Goal: Task Accomplishment & Management: Complete application form

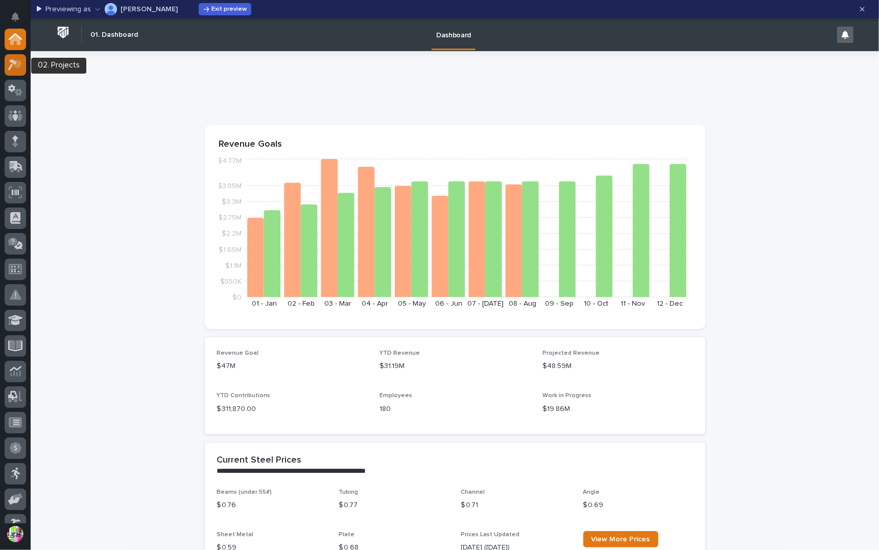
click at [17, 67] on icon at bounding box center [18, 63] width 9 height 10
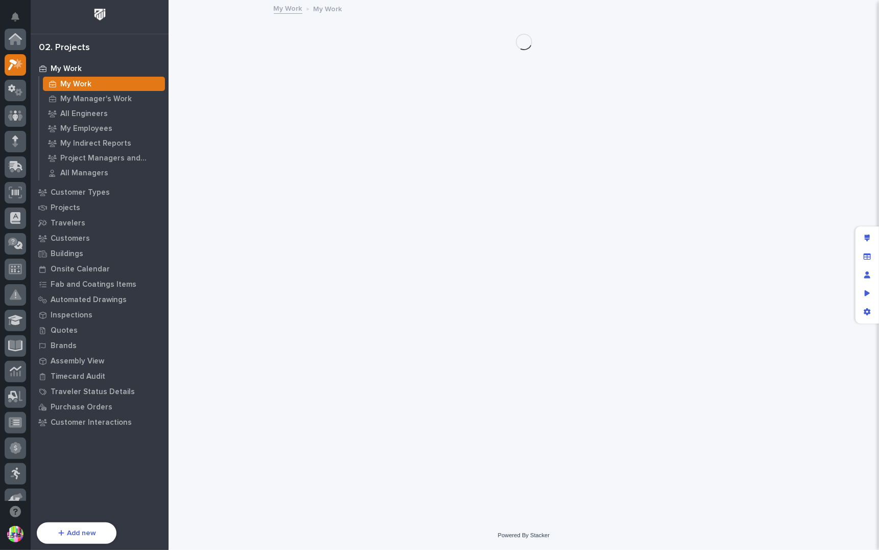
scroll to position [26, 0]
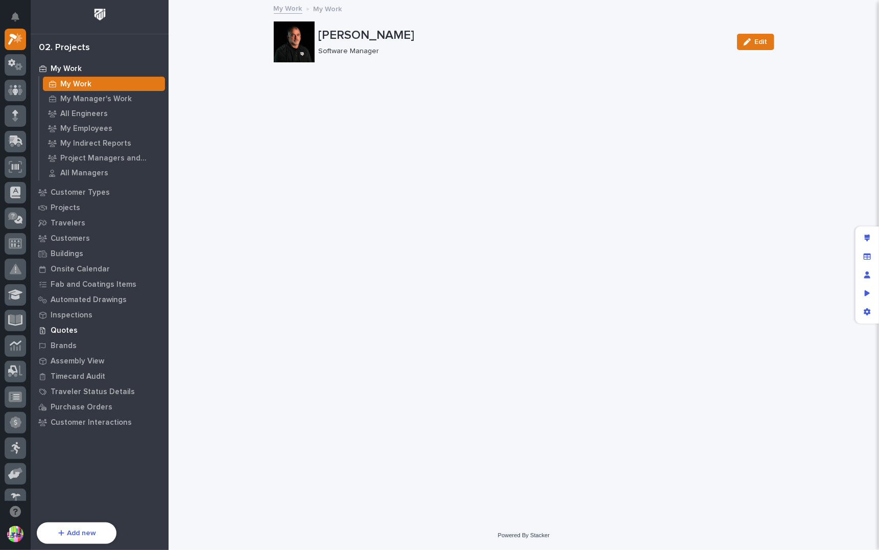
click at [72, 331] on p "Quotes" at bounding box center [64, 330] width 27 height 9
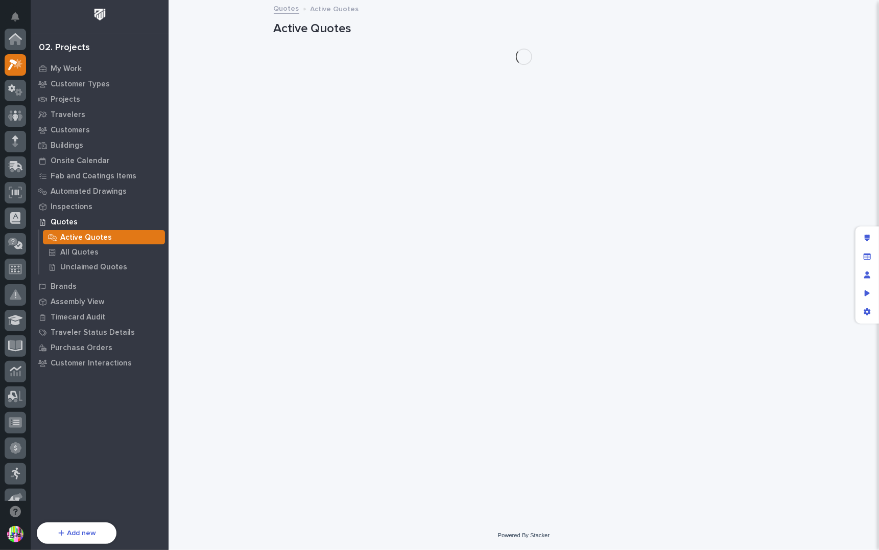
scroll to position [26, 0]
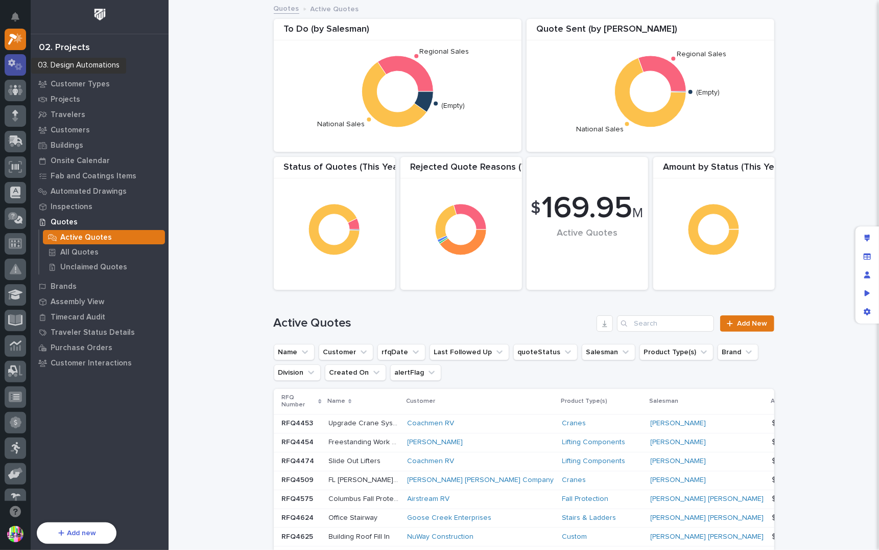
click at [16, 69] on icon at bounding box center [19, 66] width 8 height 7
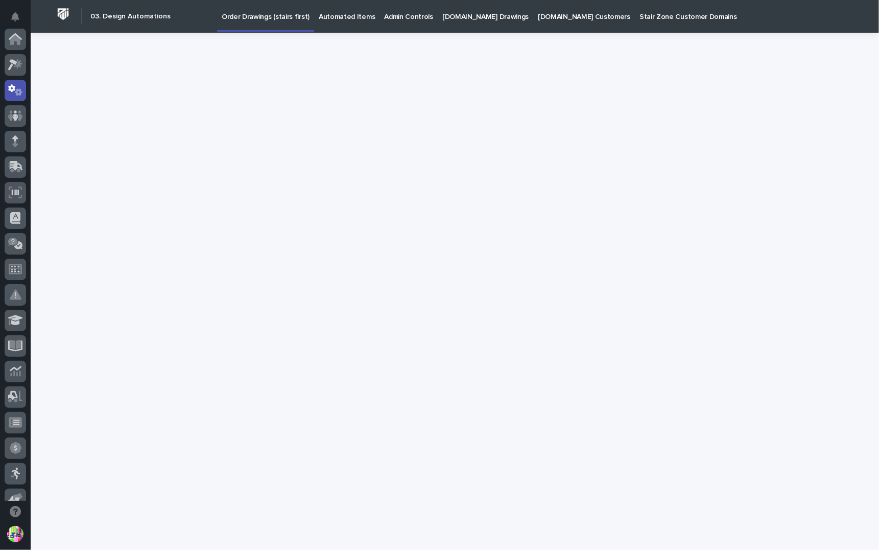
scroll to position [51, 0]
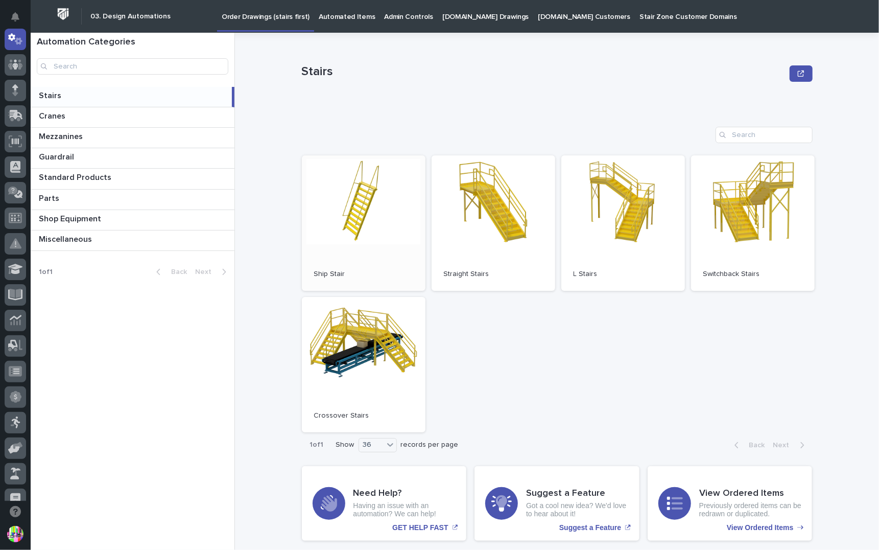
click at [374, 203] on link "Open" at bounding box center [364, 222] width 124 height 135
click at [487, 265] on link "Open" at bounding box center [494, 222] width 124 height 135
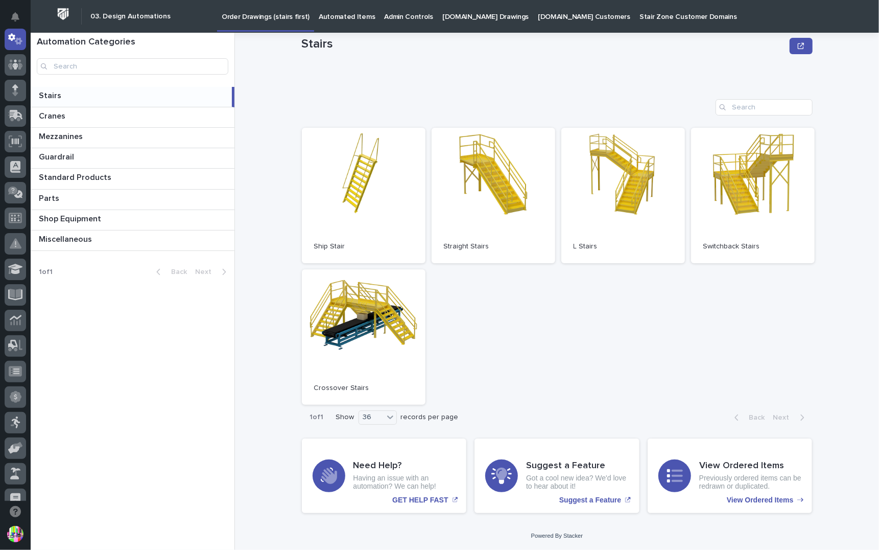
scroll to position [0, 0]
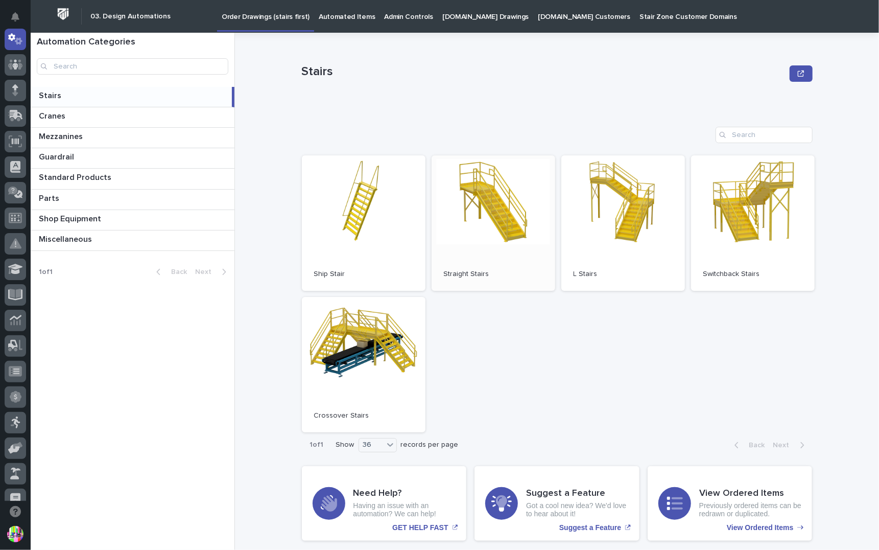
click at [471, 226] on link "Open" at bounding box center [494, 222] width 124 height 135
click at [9, 62] on icon at bounding box center [15, 65] width 15 height 12
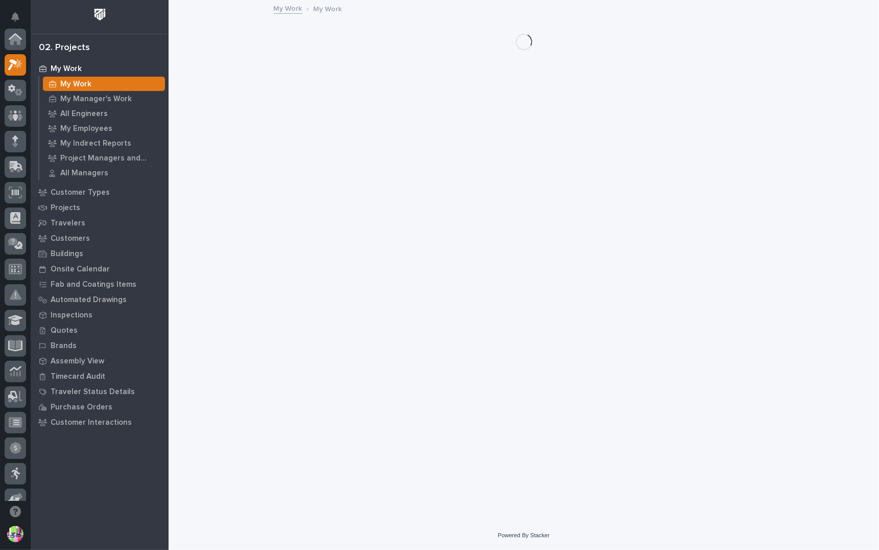
scroll to position [26, 0]
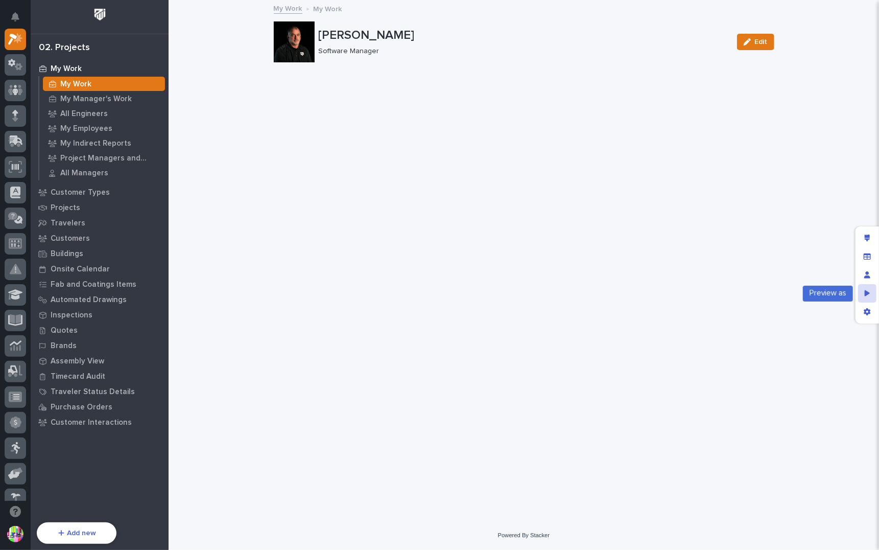
click at [866, 293] on icon "Preview as" at bounding box center [868, 293] width 6 height 6
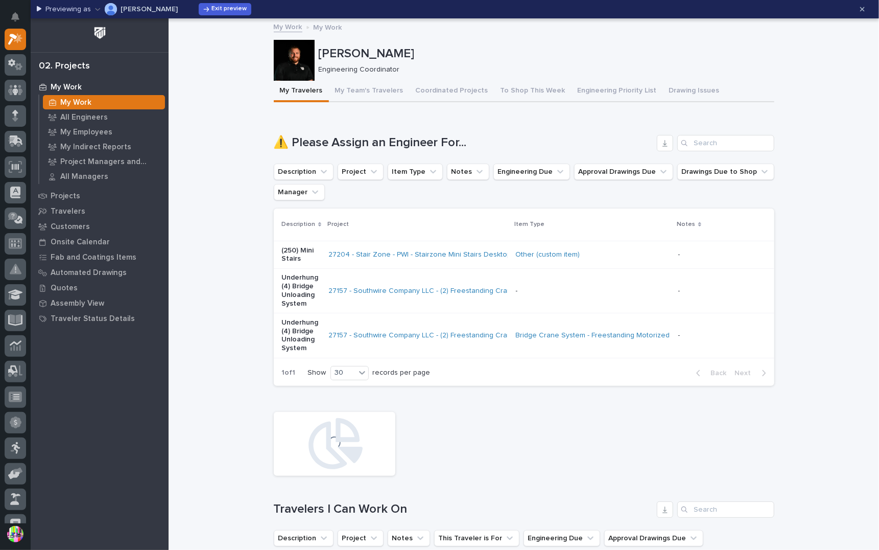
click at [155, 13] on button "[PERSON_NAME]" at bounding box center [136, 9] width 83 height 16
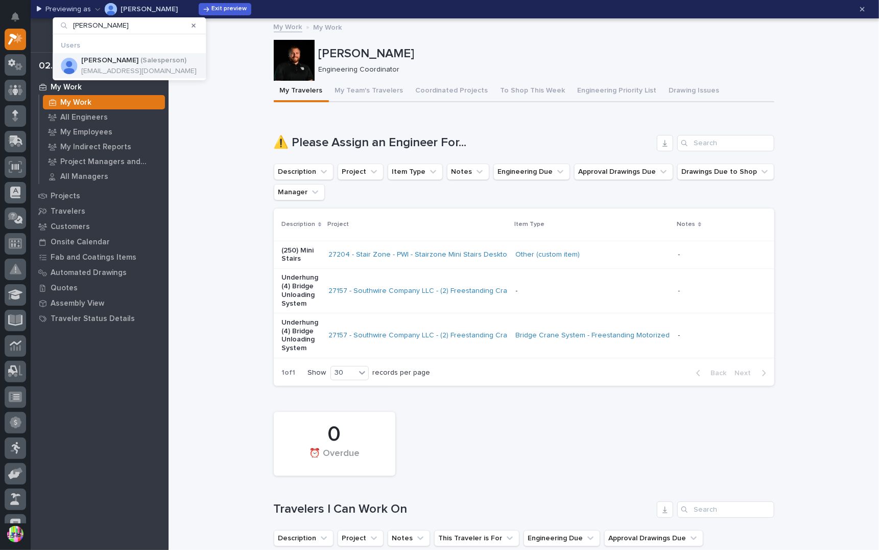
type input "[PERSON_NAME]"
click at [123, 60] on p "[PERSON_NAME]" at bounding box center [109, 60] width 57 height 9
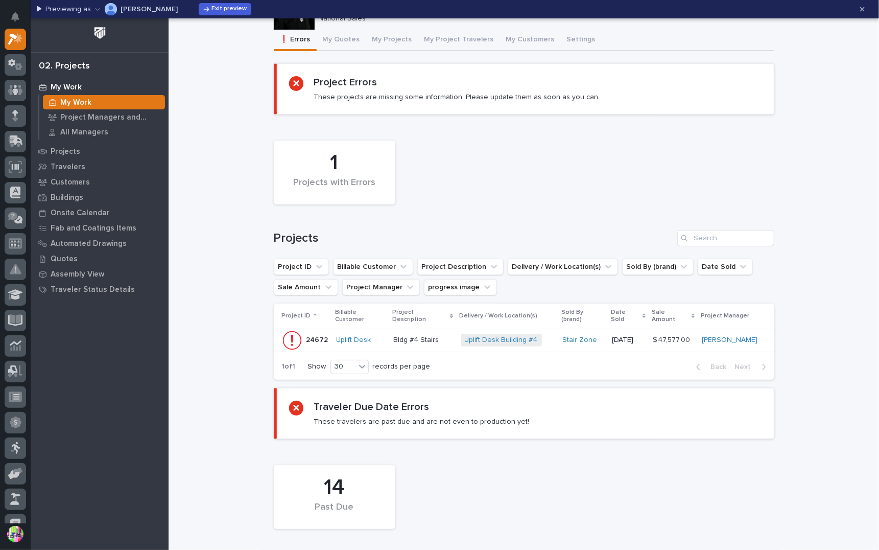
scroll to position [0, 0]
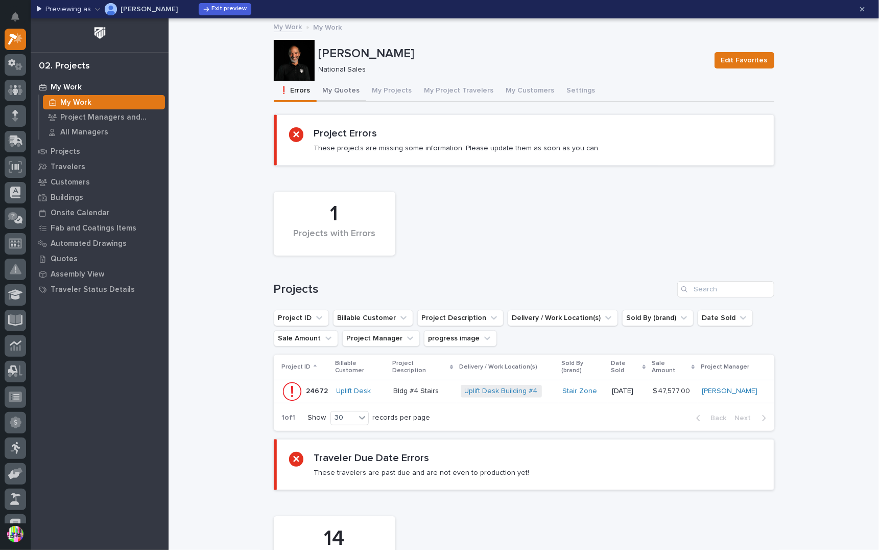
click at [336, 89] on button "My Quotes" at bounding box center [342, 91] width 50 height 21
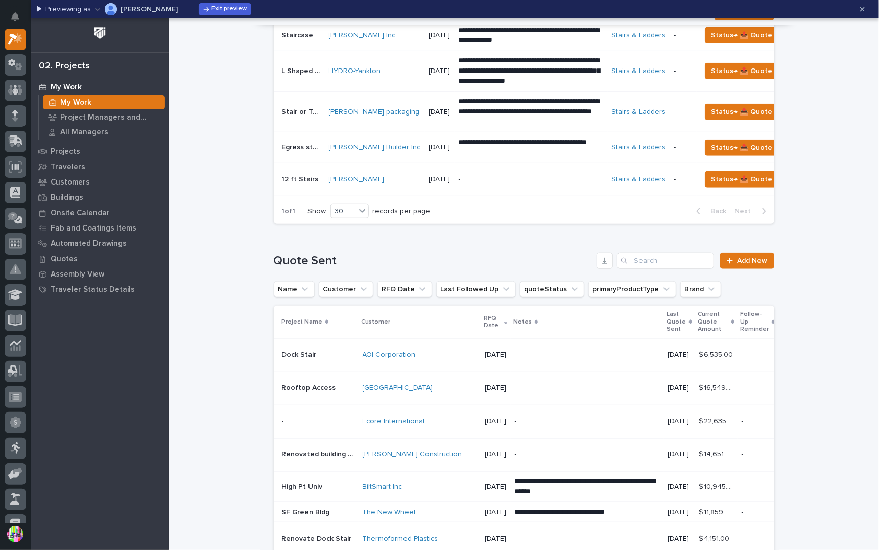
scroll to position [664, 0]
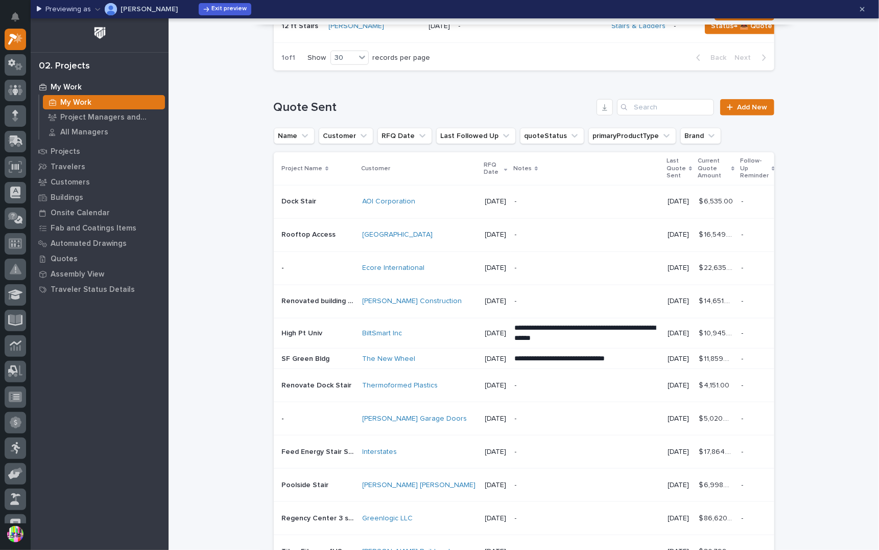
click at [311, 363] on p "SF Green Bldg" at bounding box center [307, 357] width 50 height 11
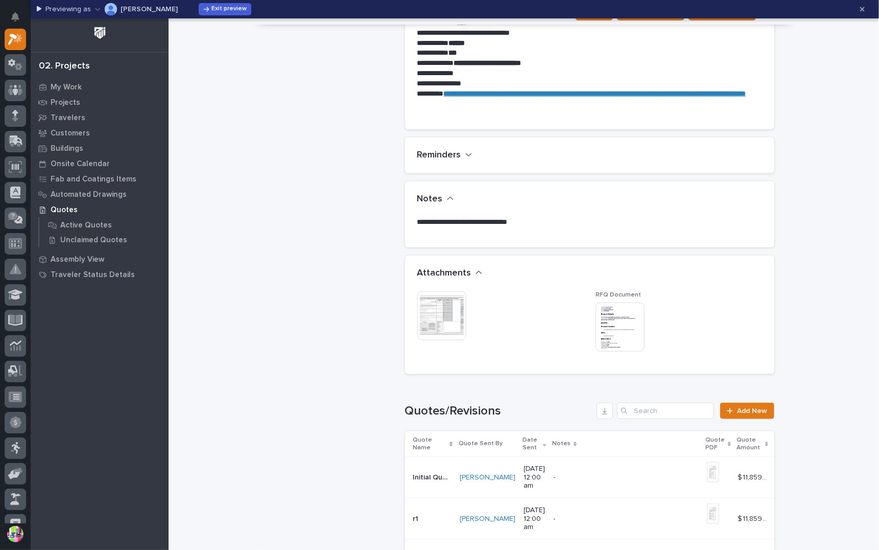
scroll to position [832, 0]
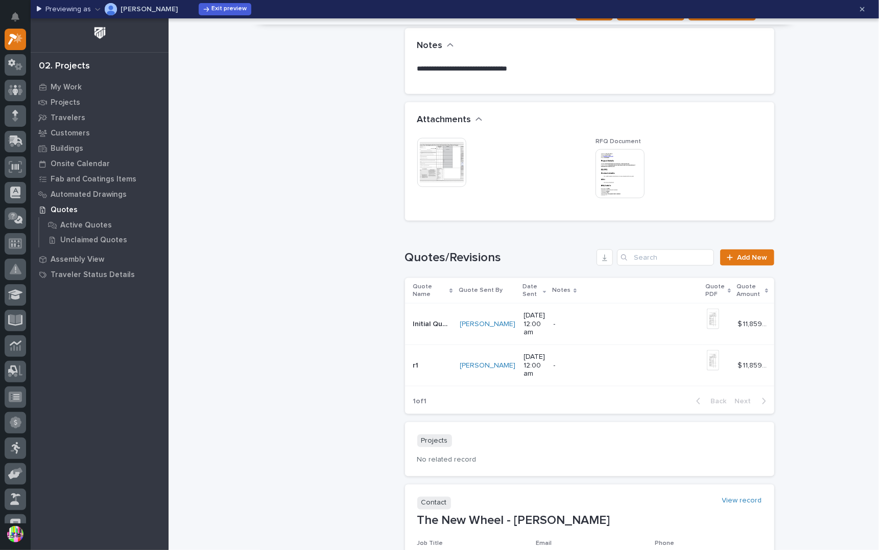
click at [423, 315] on td "Initial Quote Initial Quote" at bounding box center [430, 323] width 51 height 41
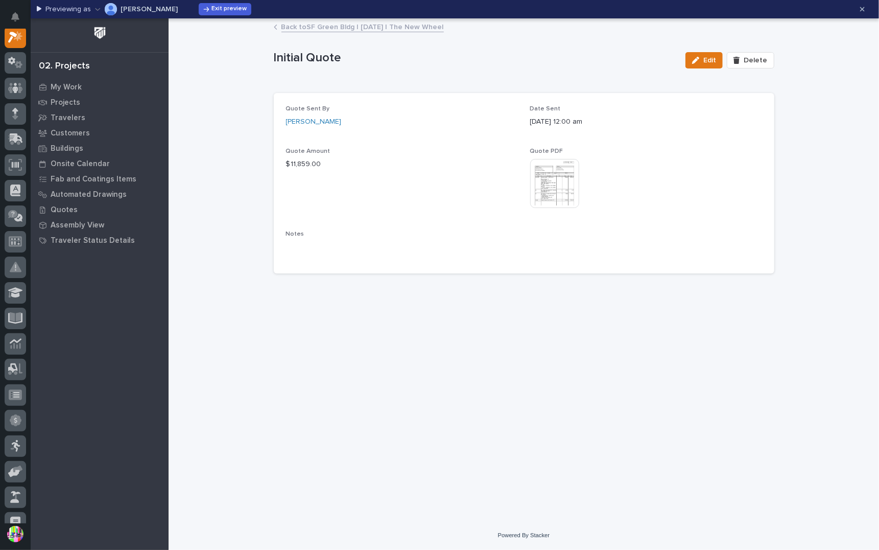
scroll to position [26, 0]
click at [73, 99] on p "Projects" at bounding box center [66, 102] width 30 height 9
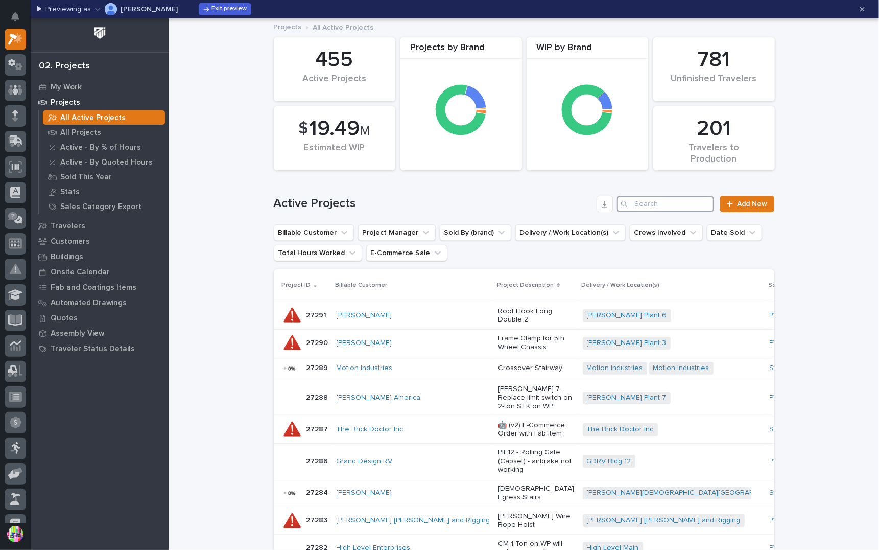
click at [636, 200] on input "Search" at bounding box center [665, 204] width 97 height 16
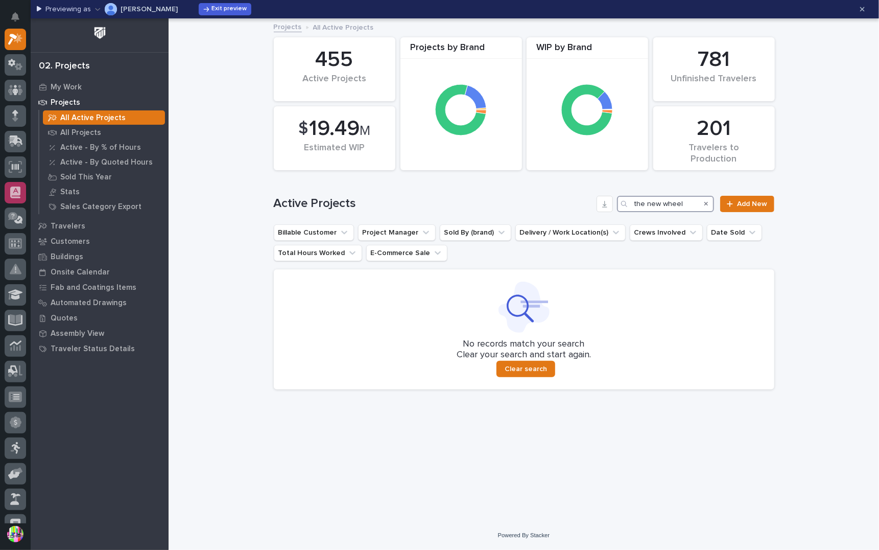
type input "the new wheel"
click at [86, 87] on div "My Work" at bounding box center [99, 87] width 133 height 14
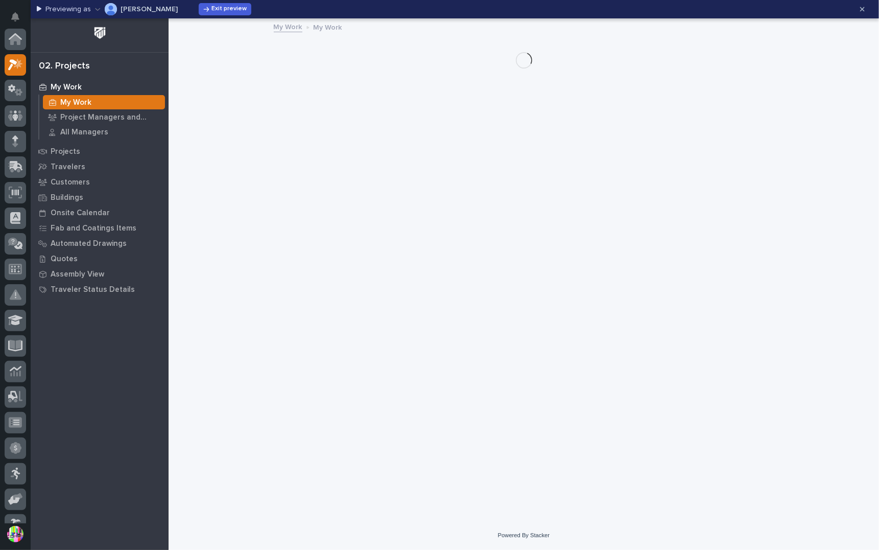
scroll to position [26, 0]
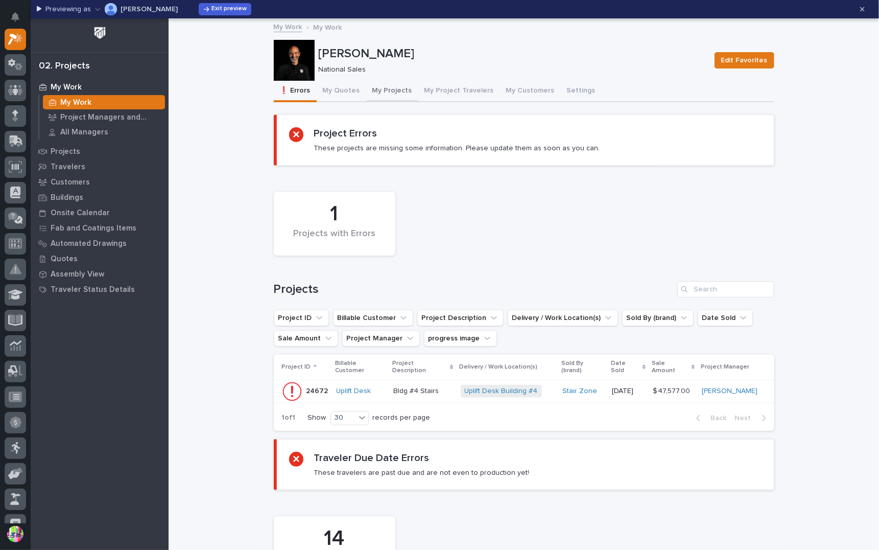
click at [382, 86] on button "My Projects" at bounding box center [392, 91] width 52 height 21
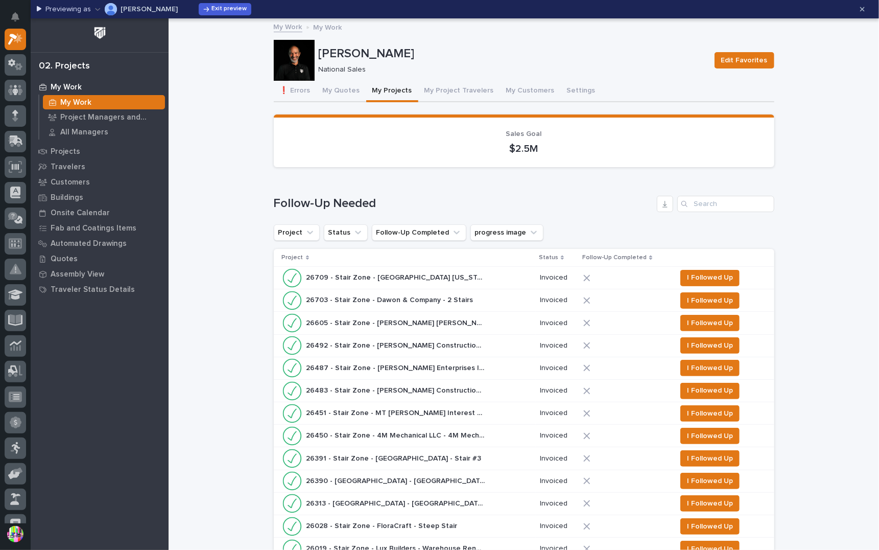
click at [689, 197] on div "Search" at bounding box center [685, 204] width 16 height 16
click at [692, 200] on input "Search" at bounding box center [725, 204] width 97 height 16
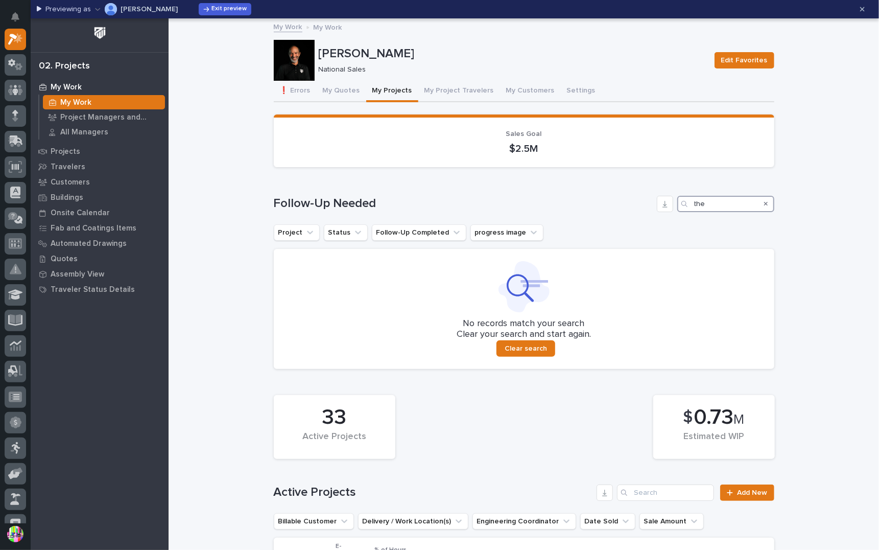
type input "the"
click at [764, 201] on icon "Search" at bounding box center [766, 204] width 4 height 6
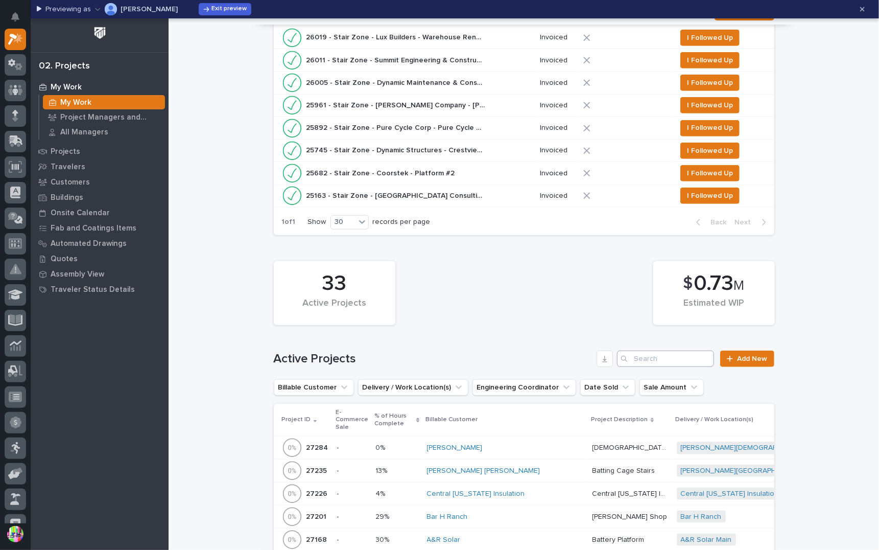
scroll to position [715, 0]
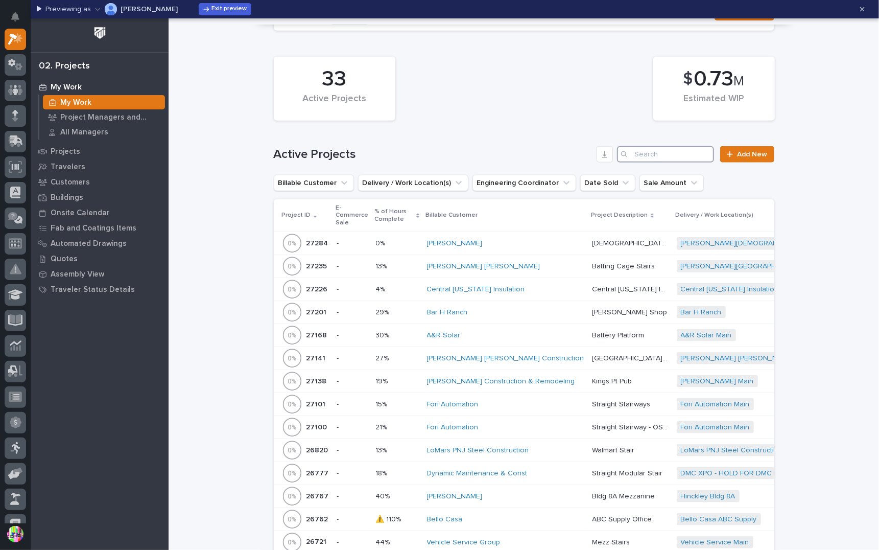
click at [664, 156] on input "Search" at bounding box center [665, 154] width 97 height 16
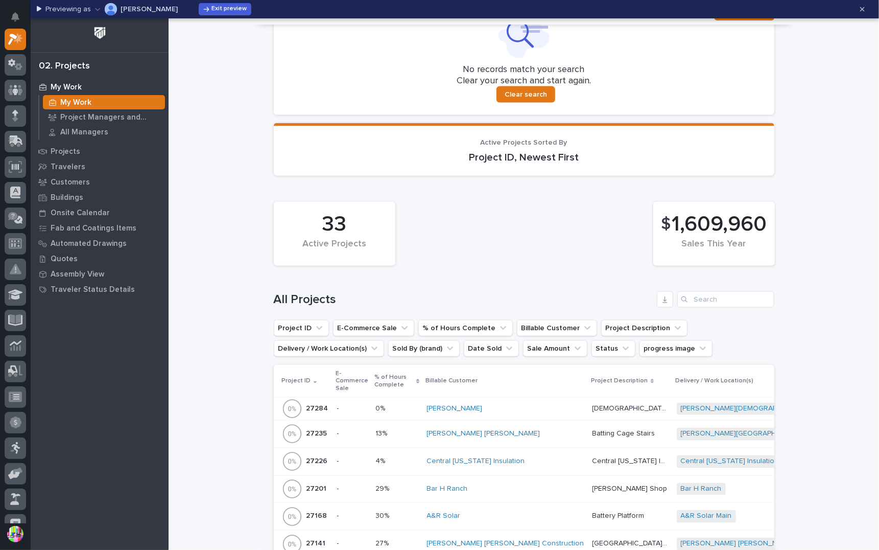
scroll to position [970, 0]
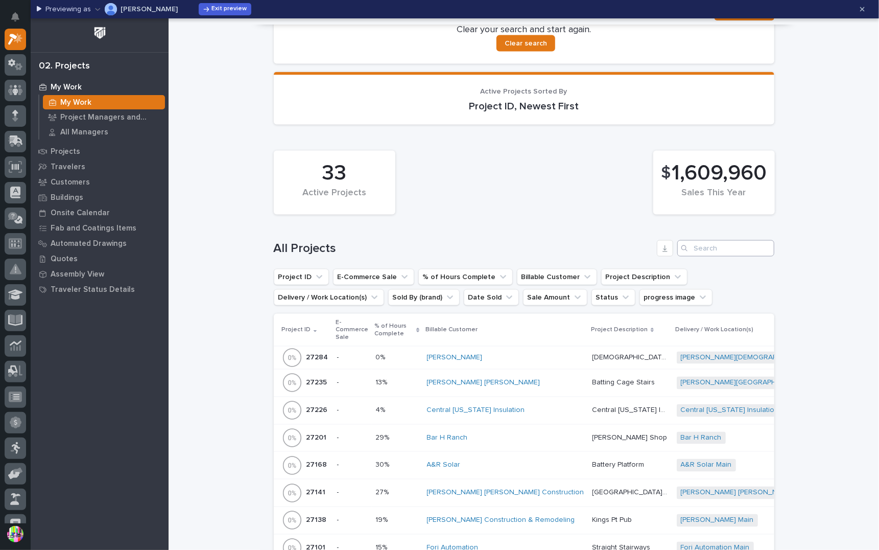
type input "the new"
click at [699, 244] on input "Search" at bounding box center [725, 248] width 97 height 16
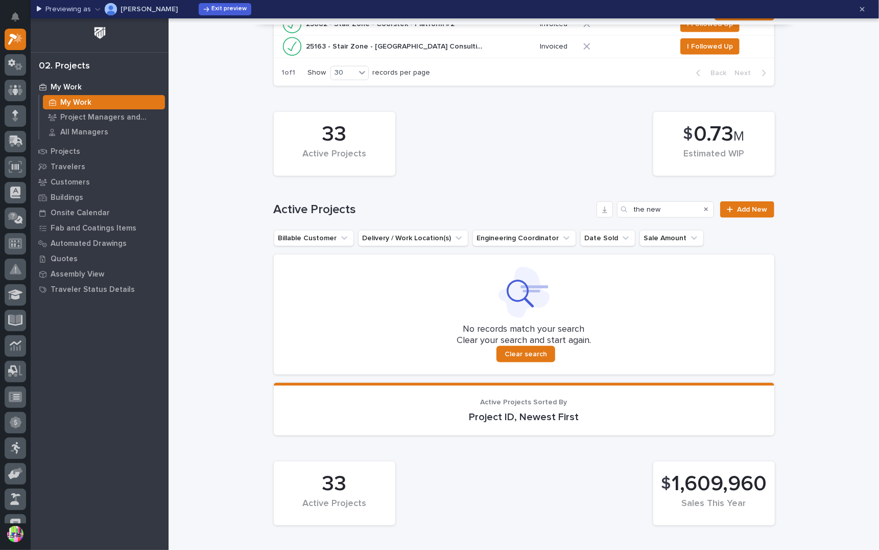
scroll to position [353, 0]
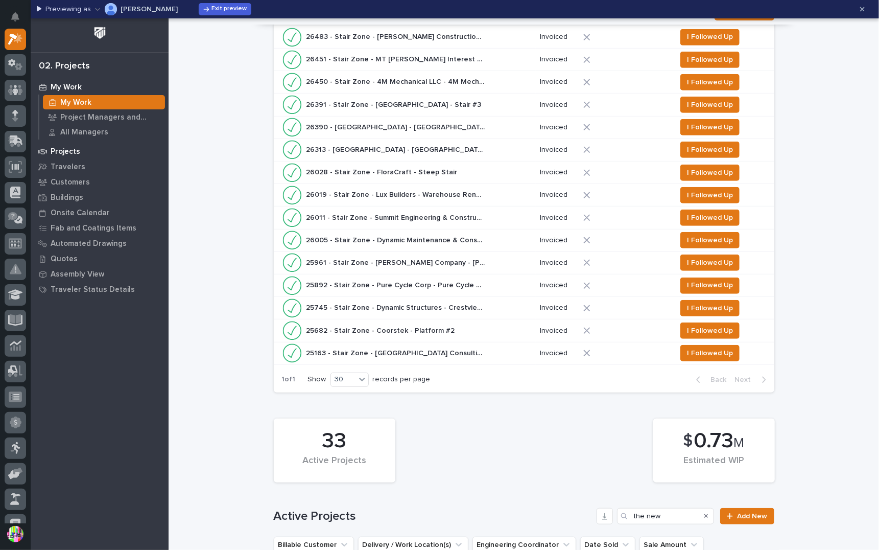
type input "the new wheel"
click at [74, 154] on p "Projects" at bounding box center [66, 151] width 30 height 9
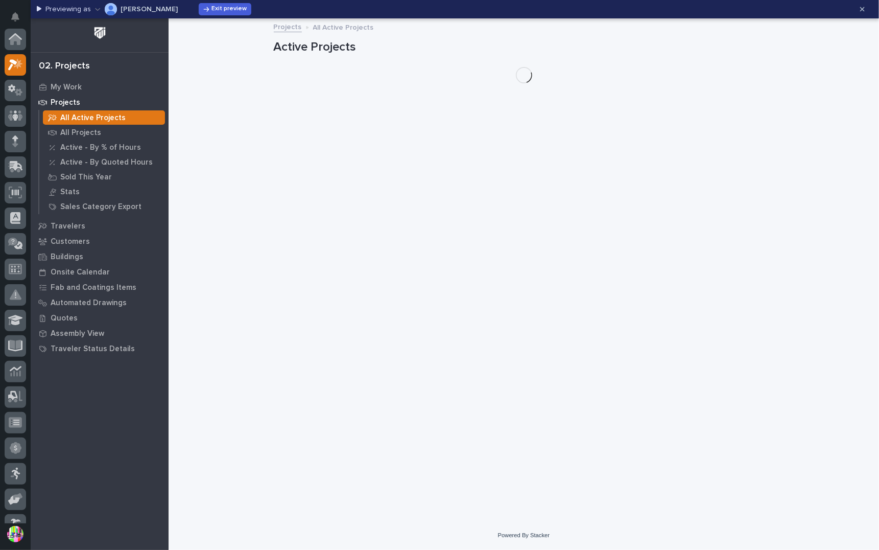
scroll to position [26, 0]
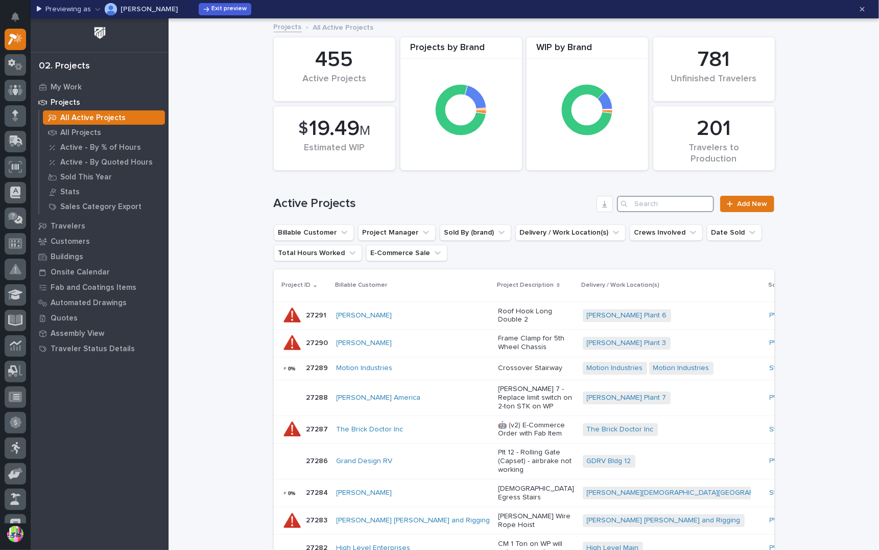
click at [651, 201] on input "Search" at bounding box center [665, 204] width 97 height 16
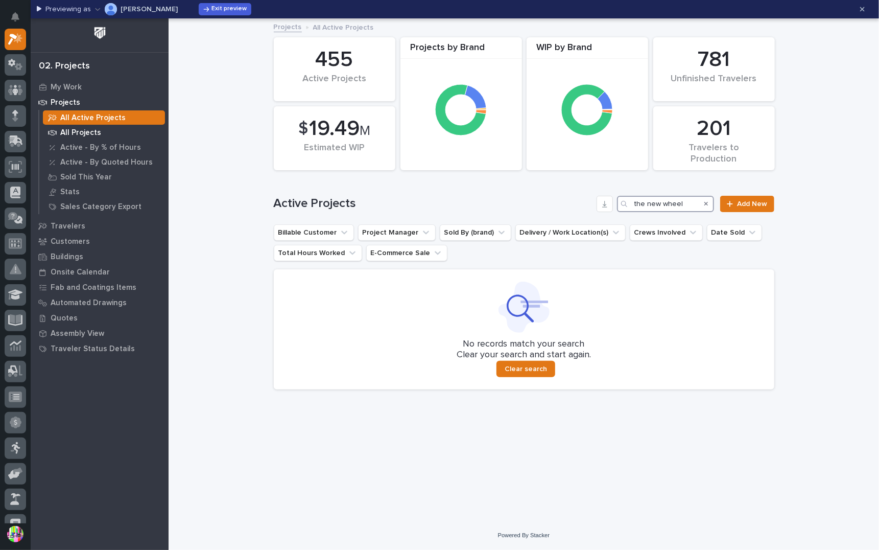
type input "the new wheel"
click at [70, 135] on p "All Projects" at bounding box center [80, 132] width 41 height 9
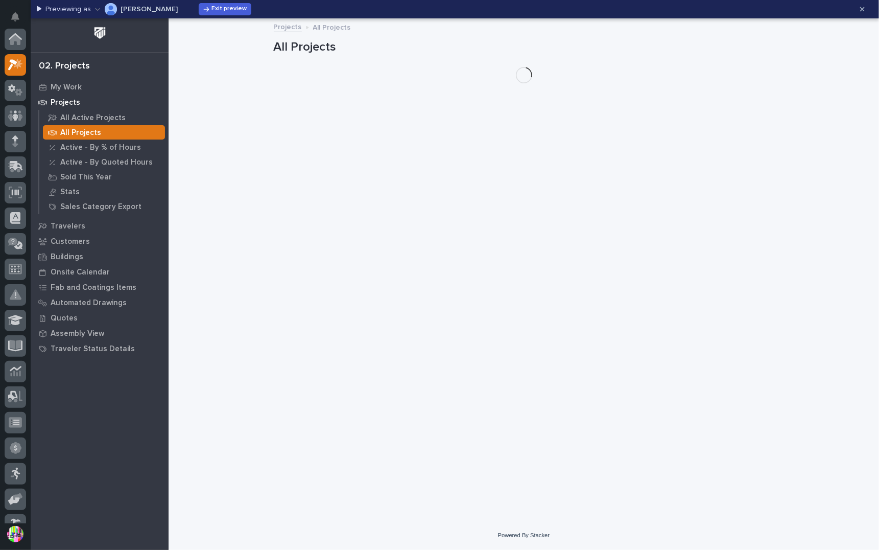
scroll to position [26, 0]
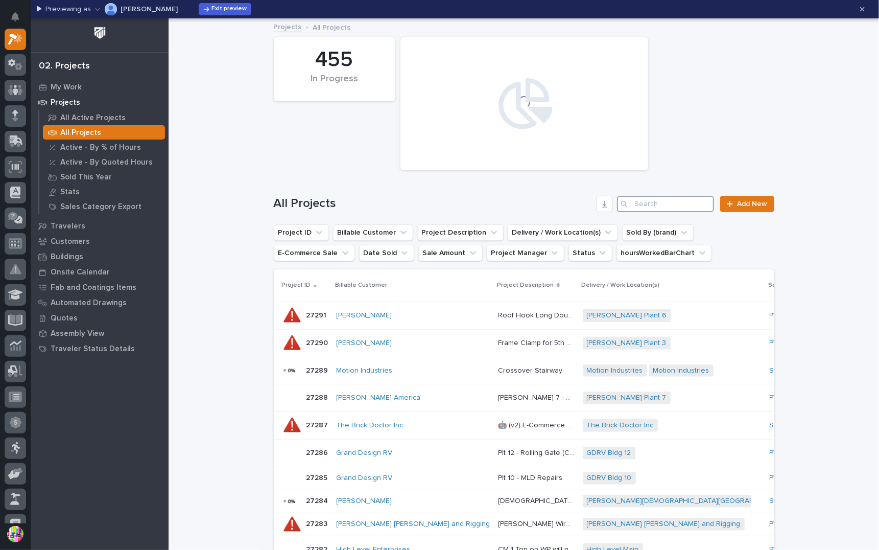
click at [652, 206] on input "Search" at bounding box center [665, 204] width 97 height 16
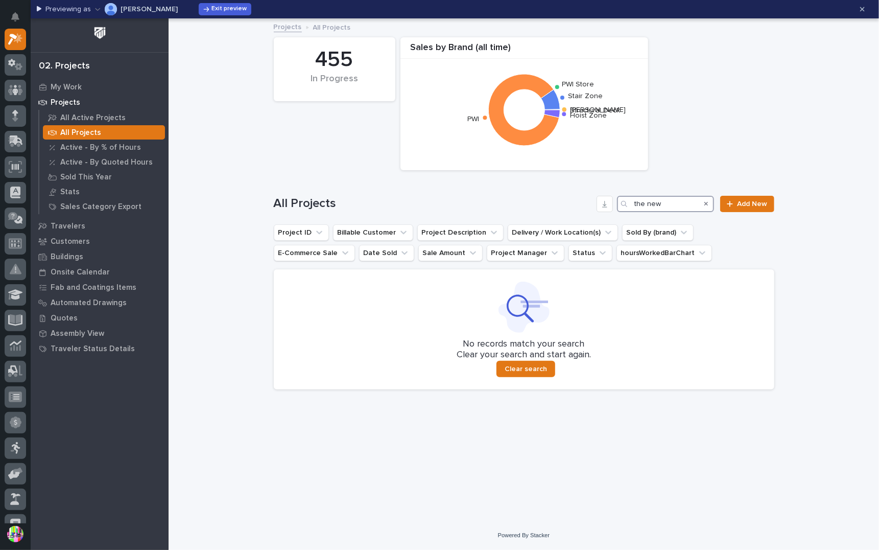
drag, startPoint x: 666, startPoint y: 204, endPoint x: 623, endPoint y: 202, distance: 43.0
click at [623, 202] on div "the new" at bounding box center [665, 204] width 97 height 16
click at [682, 203] on input "the new" at bounding box center [665, 204] width 97 height 16
drag, startPoint x: 671, startPoint y: 202, endPoint x: 617, endPoint y: 200, distance: 54.7
click at [617, 200] on div "All Projects the new Add New" at bounding box center [524, 204] width 501 height 16
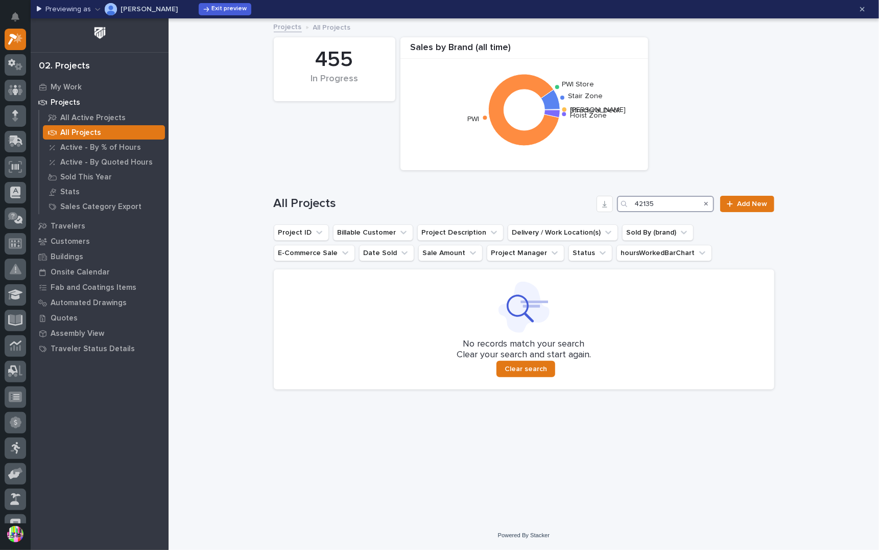
drag, startPoint x: 667, startPoint y: 205, endPoint x: 619, endPoint y: 204, distance: 47.5
click at [619, 204] on div "42135" at bounding box center [665, 204] width 97 height 16
type input "42135"
click at [391, 226] on button "Billable Customer" at bounding box center [373, 232] width 80 height 16
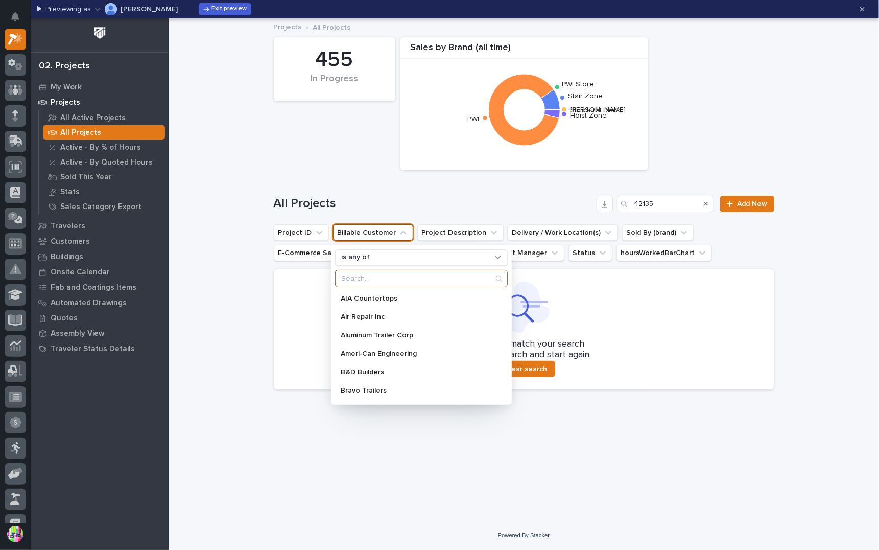
click at [397, 272] on input "Search" at bounding box center [422, 278] width 172 height 16
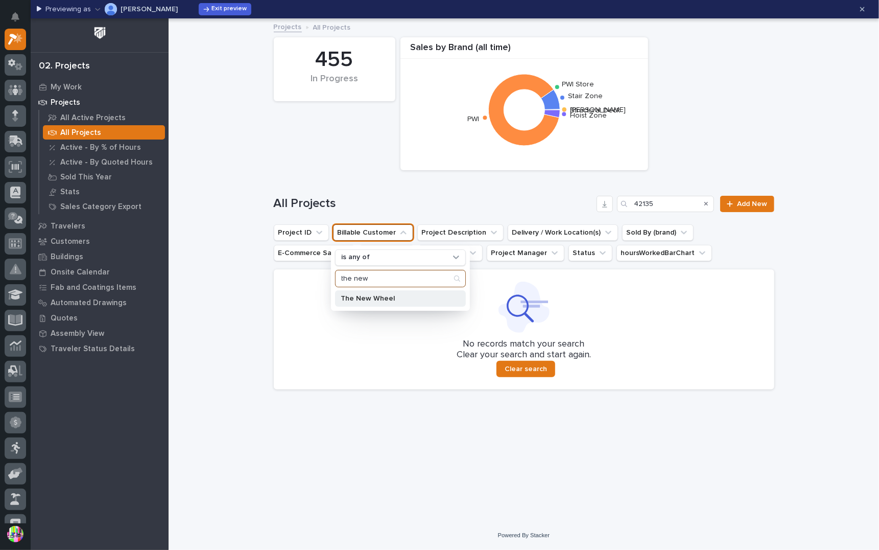
type input "the new"
click at [383, 299] on p "The New Wheel" at bounding box center [395, 298] width 108 height 7
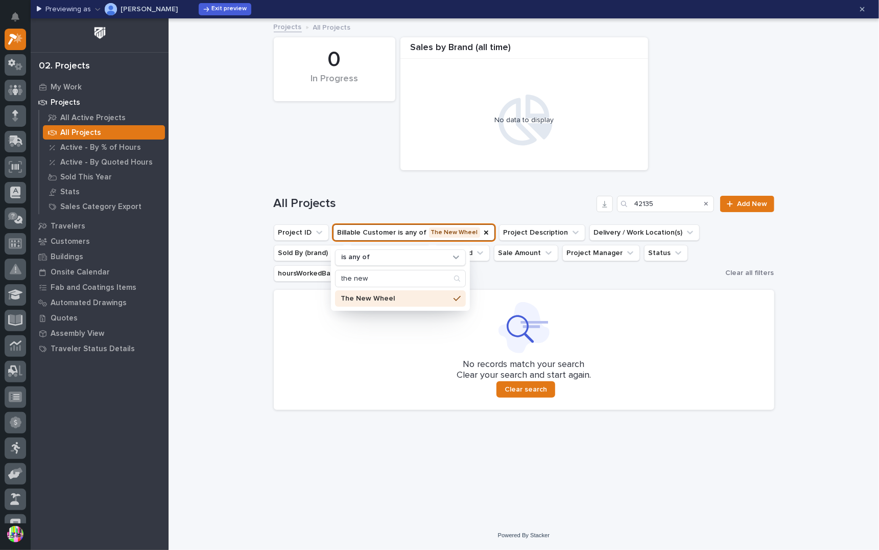
click at [707, 197] on button "Search" at bounding box center [706, 204] width 4 height 16
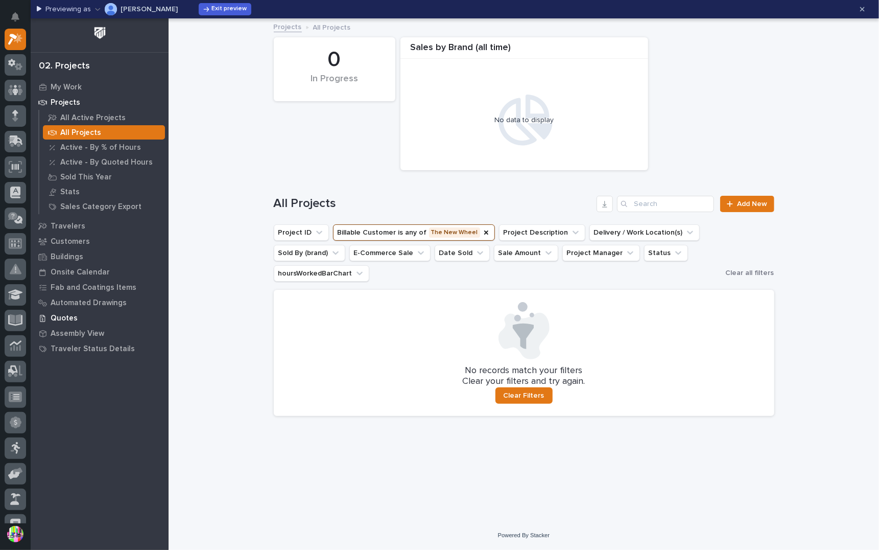
click at [67, 321] on p "Quotes" at bounding box center [64, 318] width 27 height 9
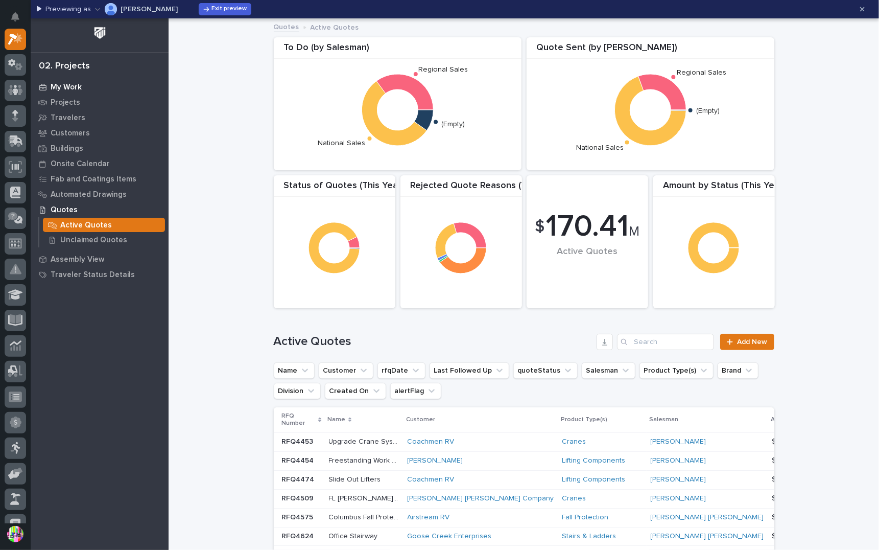
click at [83, 86] on div "My Work" at bounding box center [99, 87] width 133 height 14
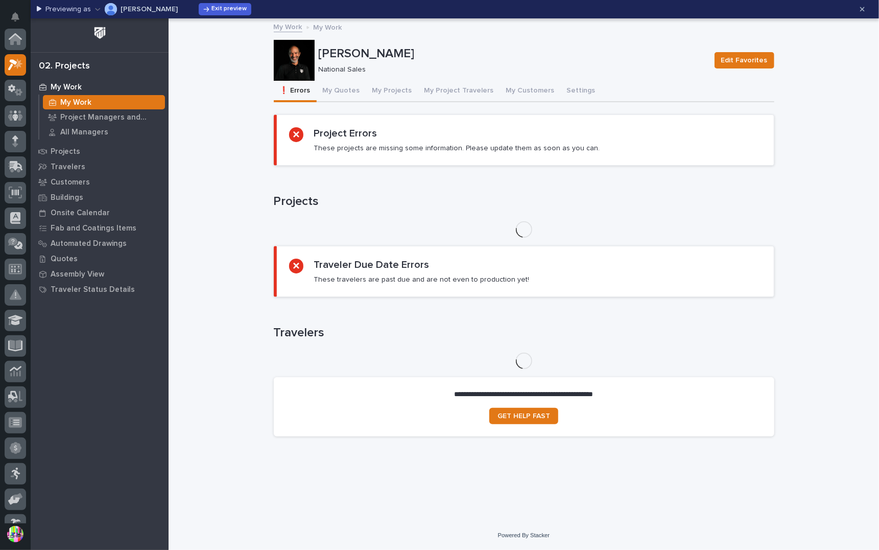
scroll to position [26, 0]
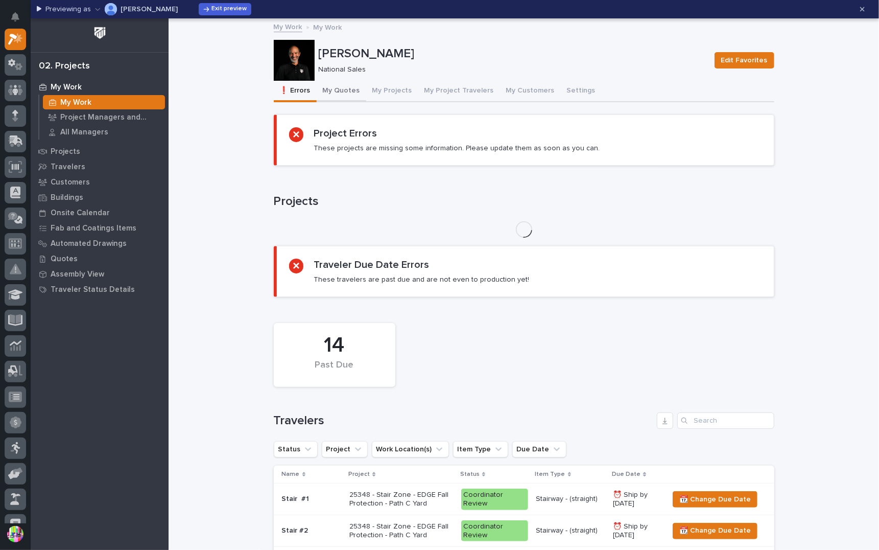
drag, startPoint x: 334, startPoint y: 85, endPoint x: 342, endPoint y: 90, distance: 10.1
click at [334, 85] on button "My Quotes" at bounding box center [342, 91] width 50 height 21
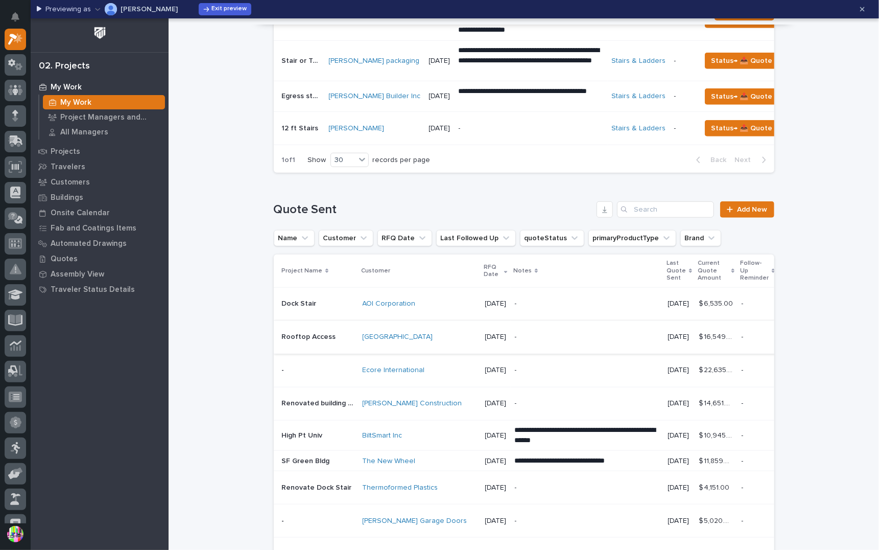
scroll to position [664, 0]
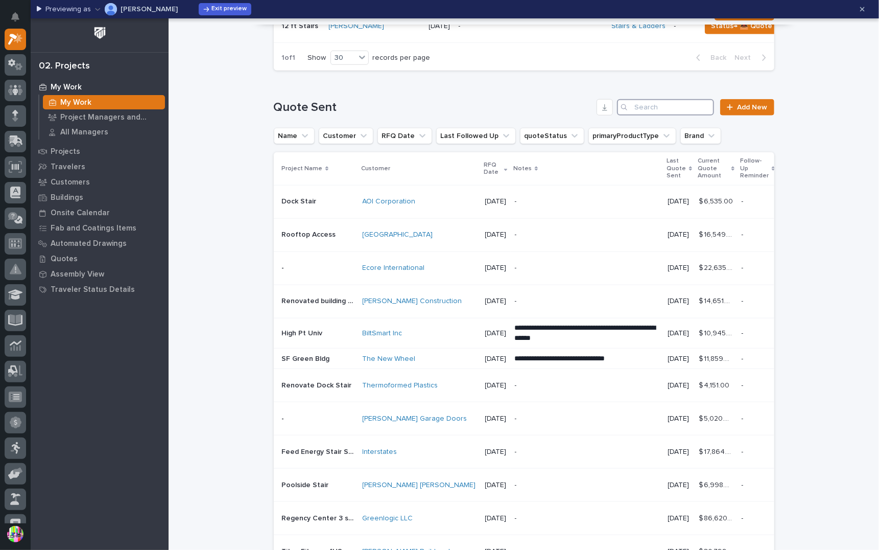
click at [648, 115] on input "Search" at bounding box center [665, 107] width 97 height 16
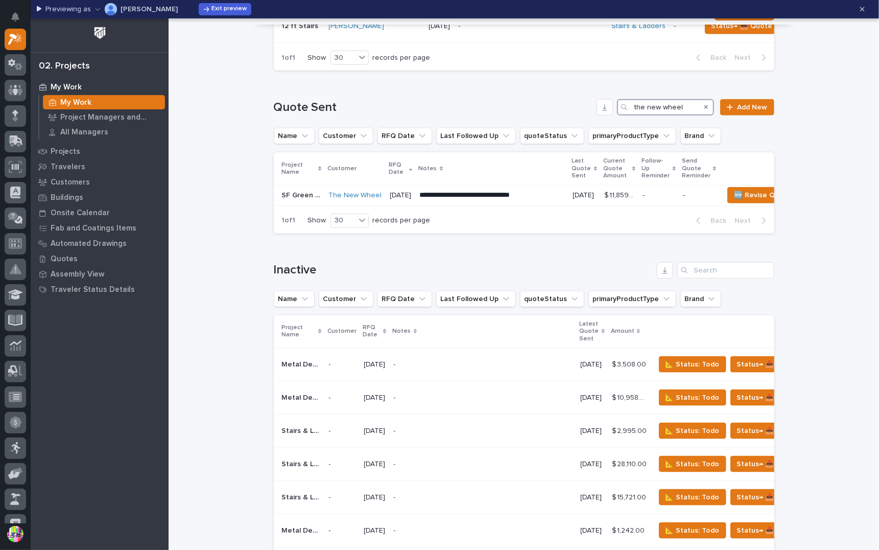
type input "the new wheel"
drag, startPoint x: 301, startPoint y: 201, endPoint x: 291, endPoint y: 201, distance: 10.2
click at [291, 200] on p "SF Green Bldg" at bounding box center [302, 194] width 41 height 11
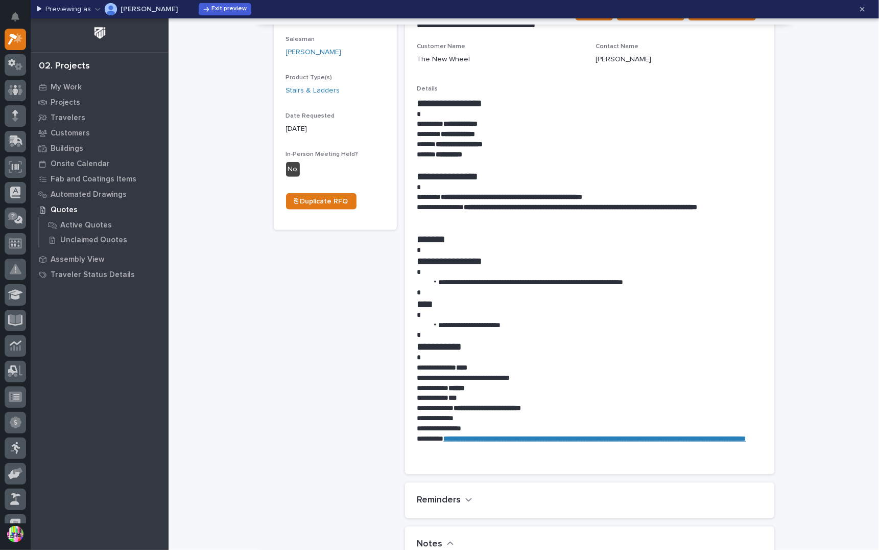
scroll to position [79, 0]
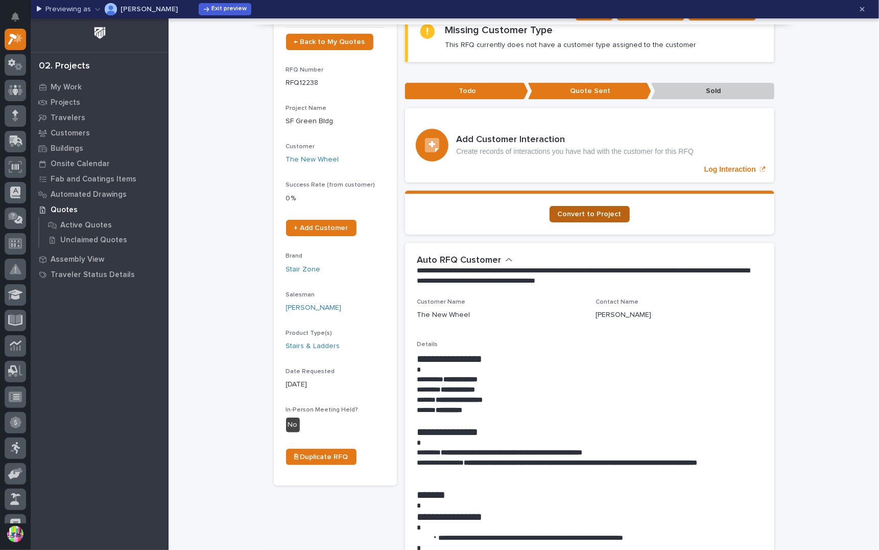
click at [595, 215] on span "Convert to Project" at bounding box center [590, 213] width 64 height 7
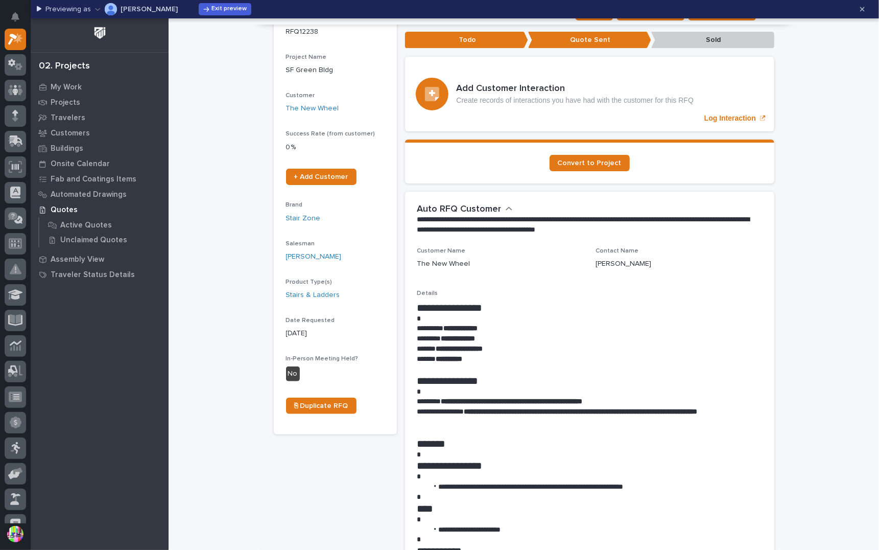
scroll to position [0, 0]
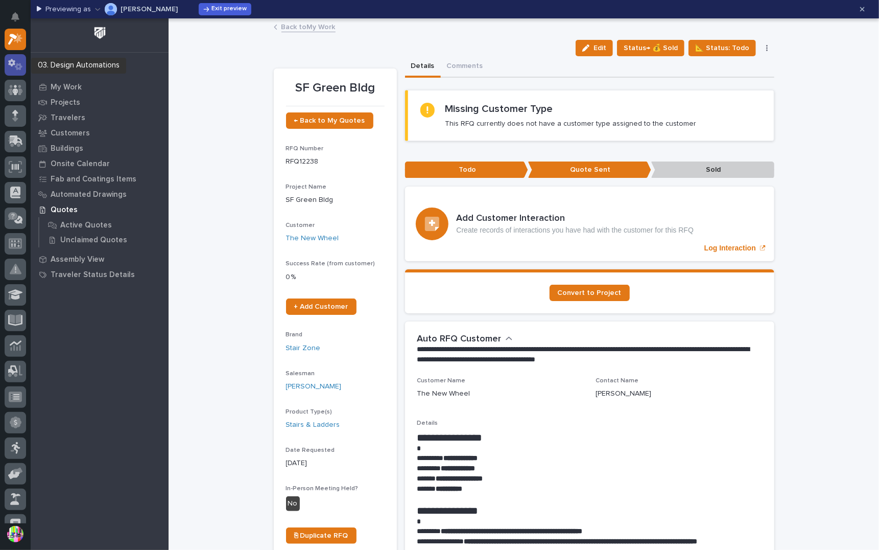
click at [17, 63] on icon at bounding box center [15, 65] width 15 height 12
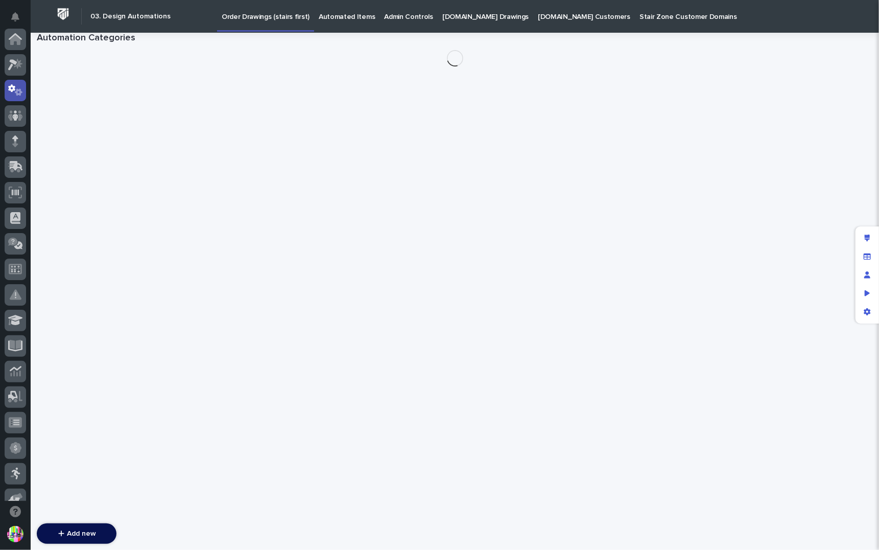
scroll to position [51, 0]
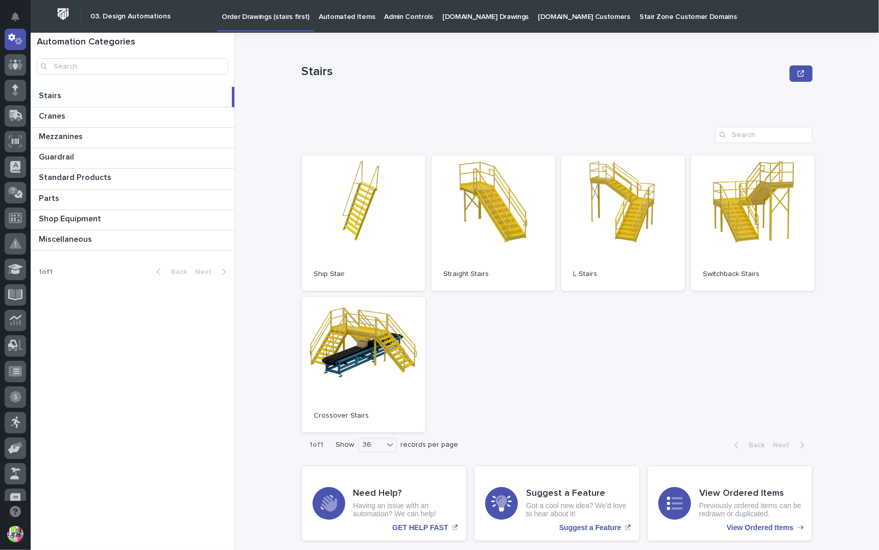
click at [349, 20] on p "Automated Items" at bounding box center [347, 10] width 56 height 21
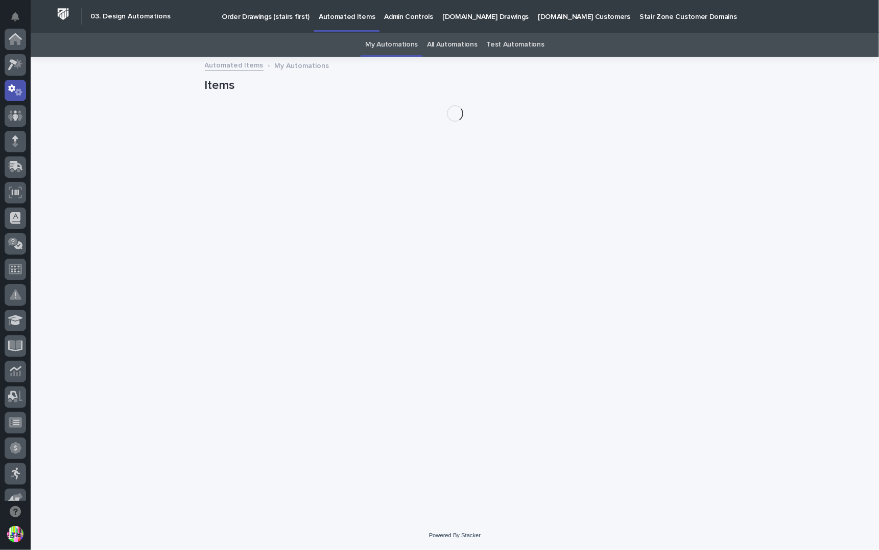
scroll to position [51, 0]
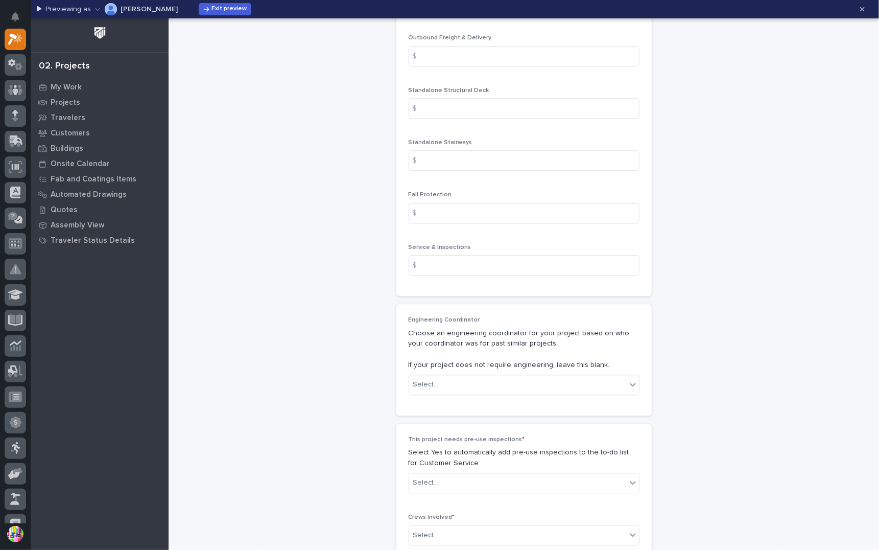
scroll to position [1695, 0]
